Goal: Communication & Community: Participate in discussion

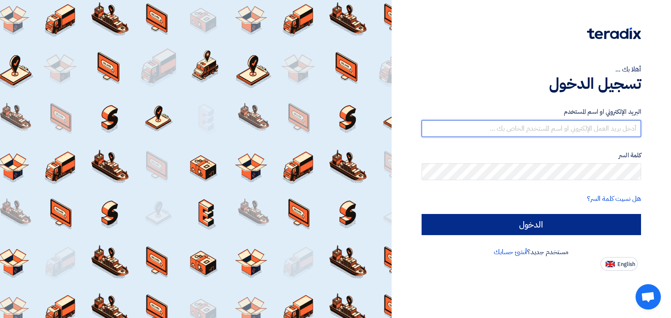
type input "[EMAIL_ADDRESS][DOMAIN_NAME]"
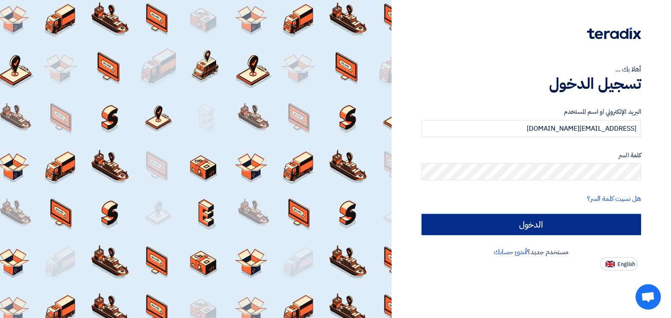
click at [519, 226] on input "الدخول" at bounding box center [532, 224] width 220 height 21
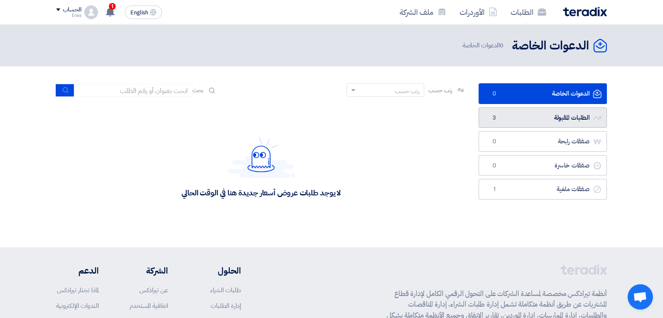
click at [528, 123] on link "الطلبات المقبولة الطلبات المقبولة 3" at bounding box center [543, 117] width 128 height 21
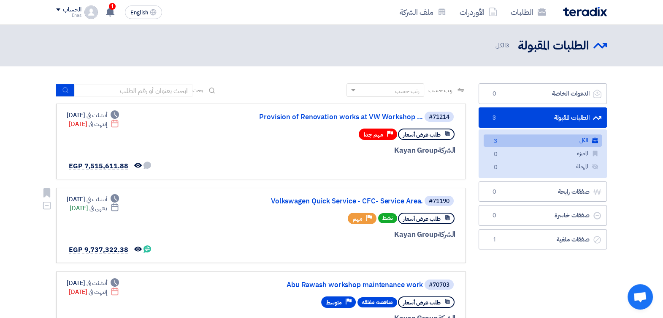
click at [268, 195] on div "#71190 Volkswagen Quick Service - CFC- Service Area." at bounding box center [354, 201] width 203 height 12
click at [275, 198] on link "Volkswagen Quick Service - CFC- Service Area." at bounding box center [338, 201] width 169 height 8
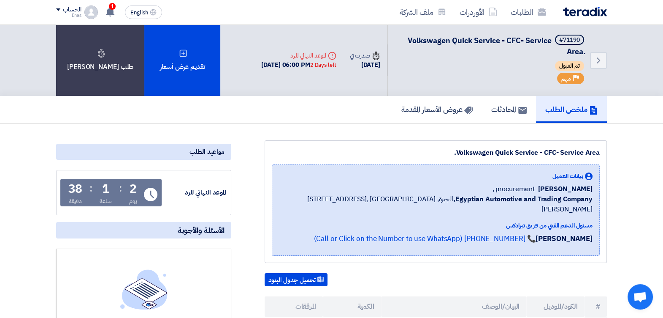
click at [508, 108] on h5 "المحادثات" at bounding box center [509, 109] width 35 height 10
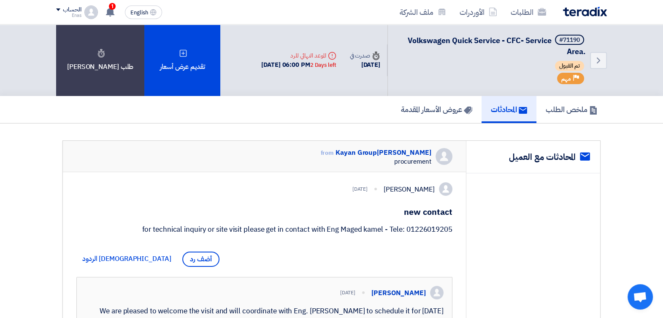
click at [0, 169] on section "service المحادثات مع العميل [PERSON_NAME] from Kayan Group procurement [PERSON_…" at bounding box center [331, 258] width 663 height 271
